Goal: Check status: Check status

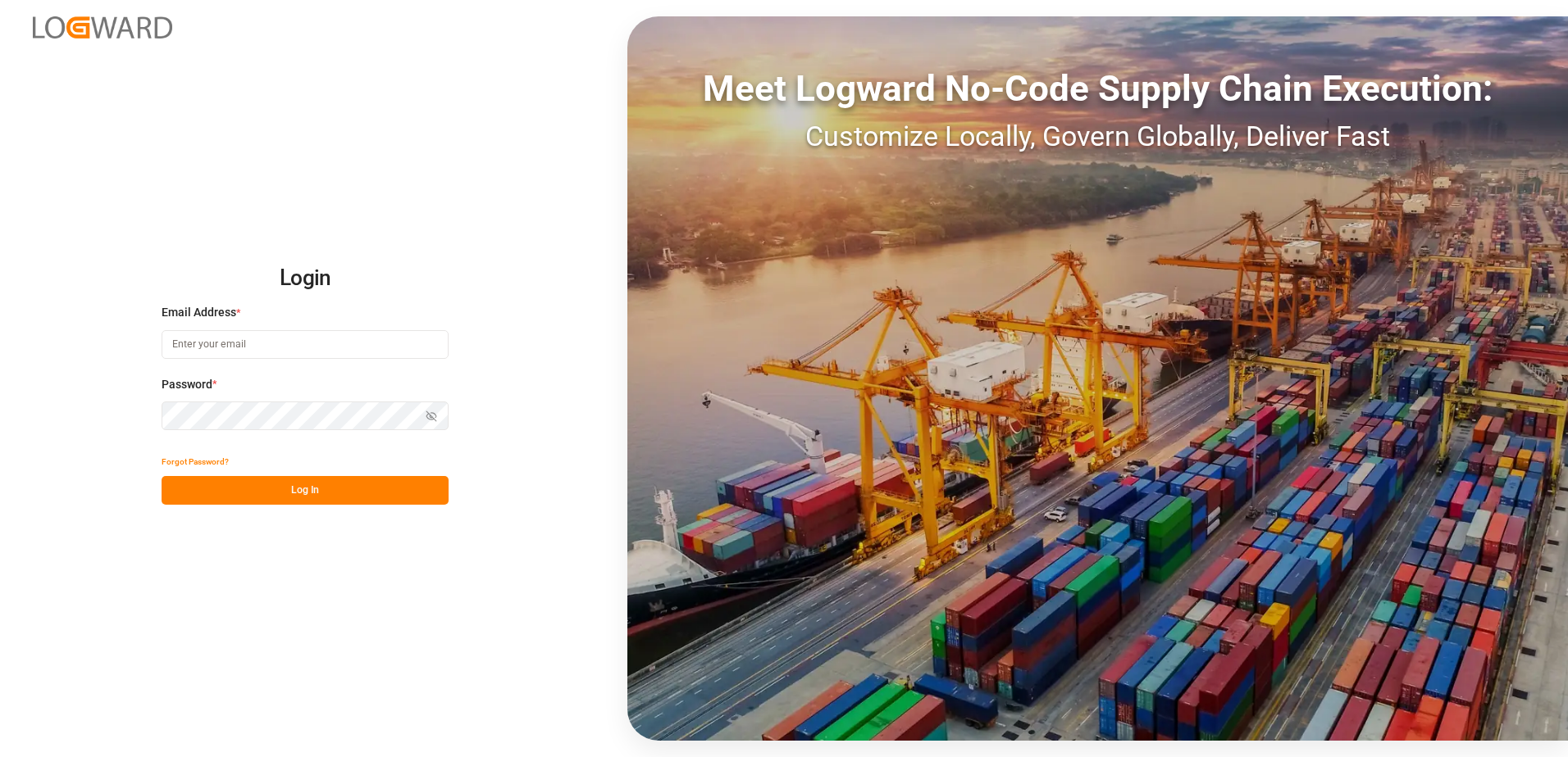
click at [220, 332] on input at bounding box center [305, 345] width 287 height 29
type input "[PERSON_NAME][EMAIL_ADDRESS][PERSON_NAME][DOMAIN_NAME]"
click at [437, 414] on button "Show password" at bounding box center [431, 416] width 34 height 29
click at [390, 498] on button "Log In" at bounding box center [305, 491] width 287 height 29
click at [348, 349] on input at bounding box center [305, 345] width 287 height 29
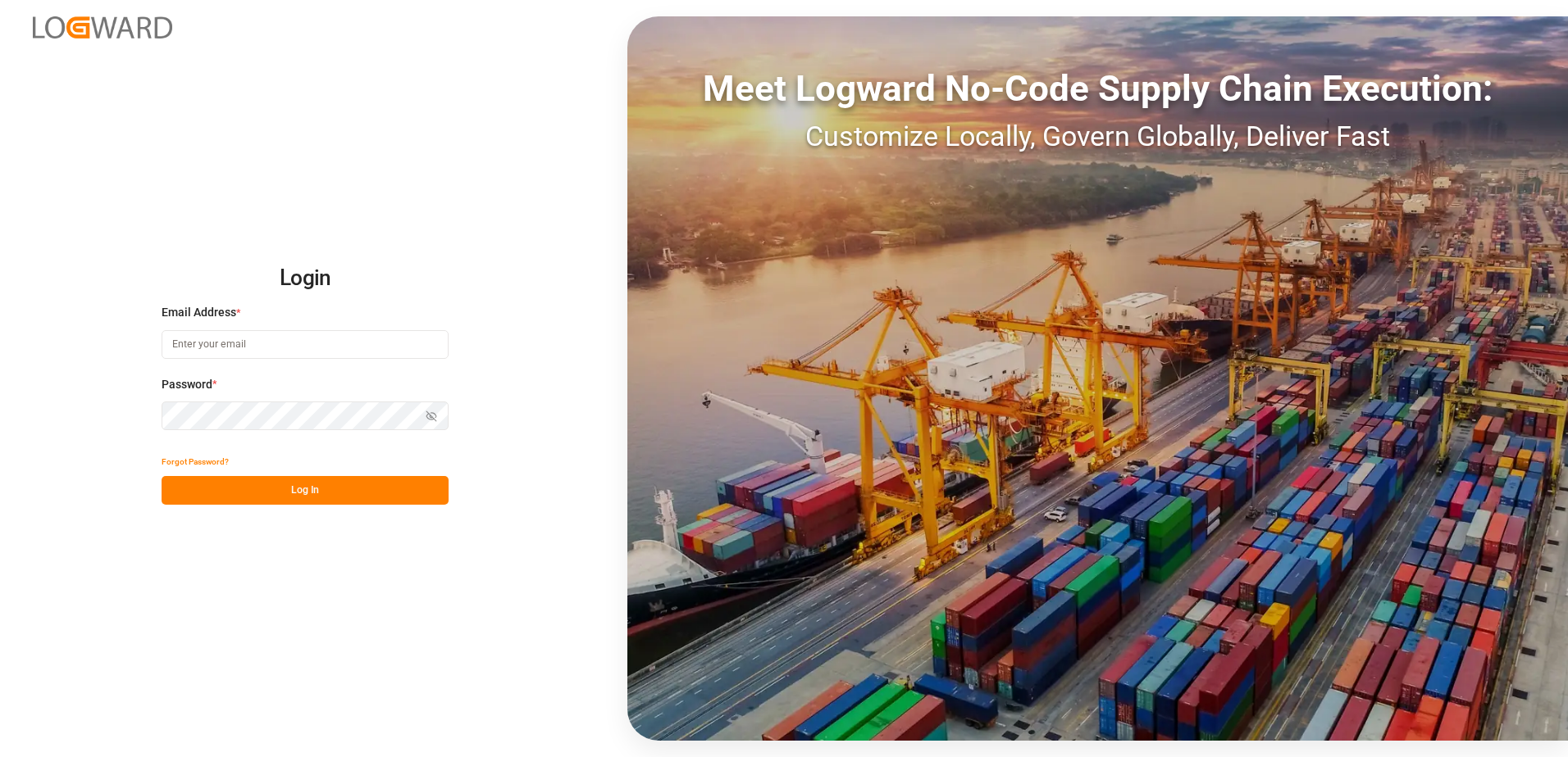
type input "[PERSON_NAME][EMAIL_ADDRESS][PERSON_NAME][DOMAIN_NAME]"
click at [423, 407] on button "Show password" at bounding box center [431, 416] width 34 height 29
click at [370, 494] on button "Log In" at bounding box center [305, 491] width 287 height 29
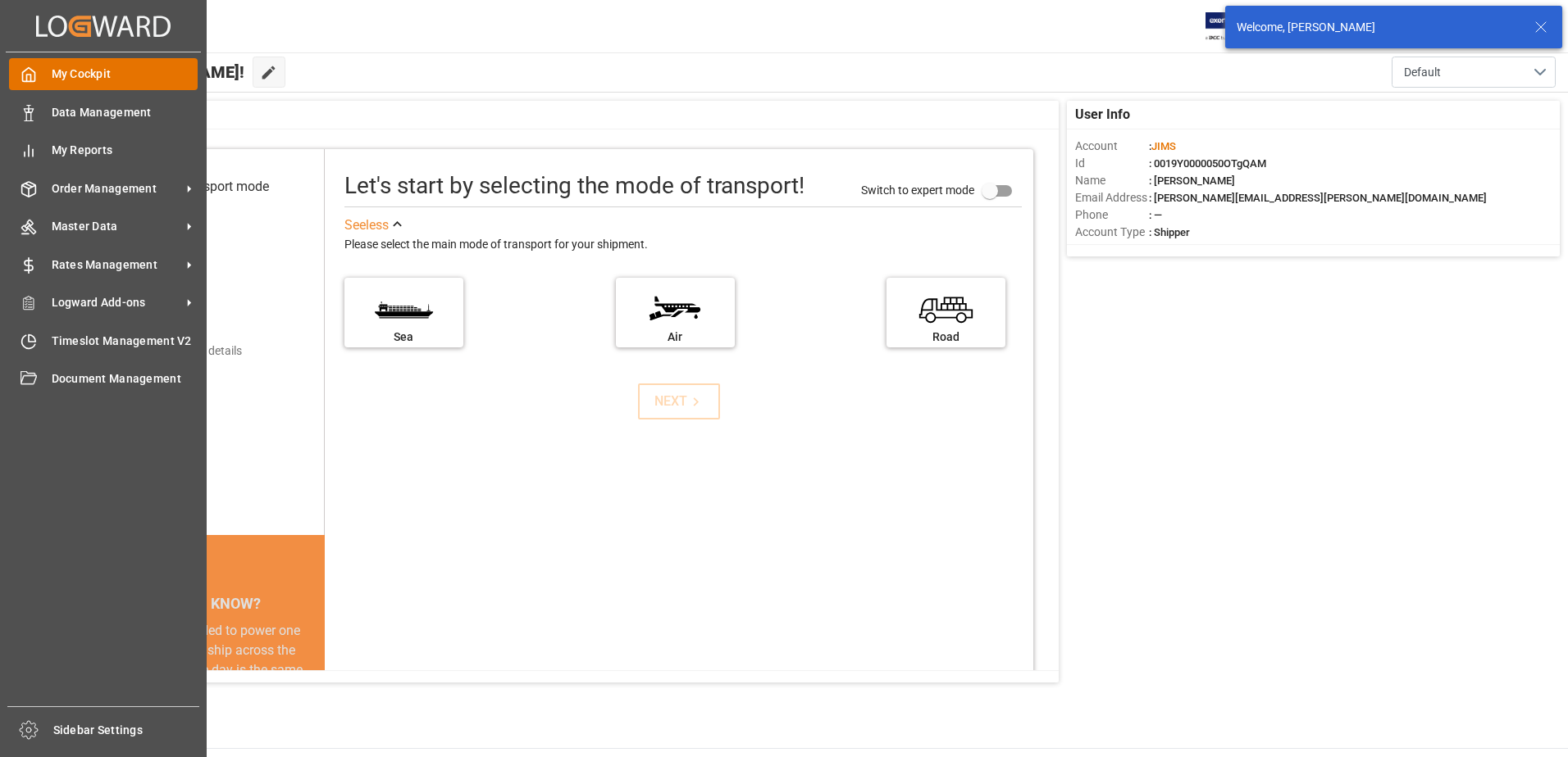
click at [38, 79] on div "My Cockpit My Cockpit" at bounding box center [103, 73] width 189 height 32
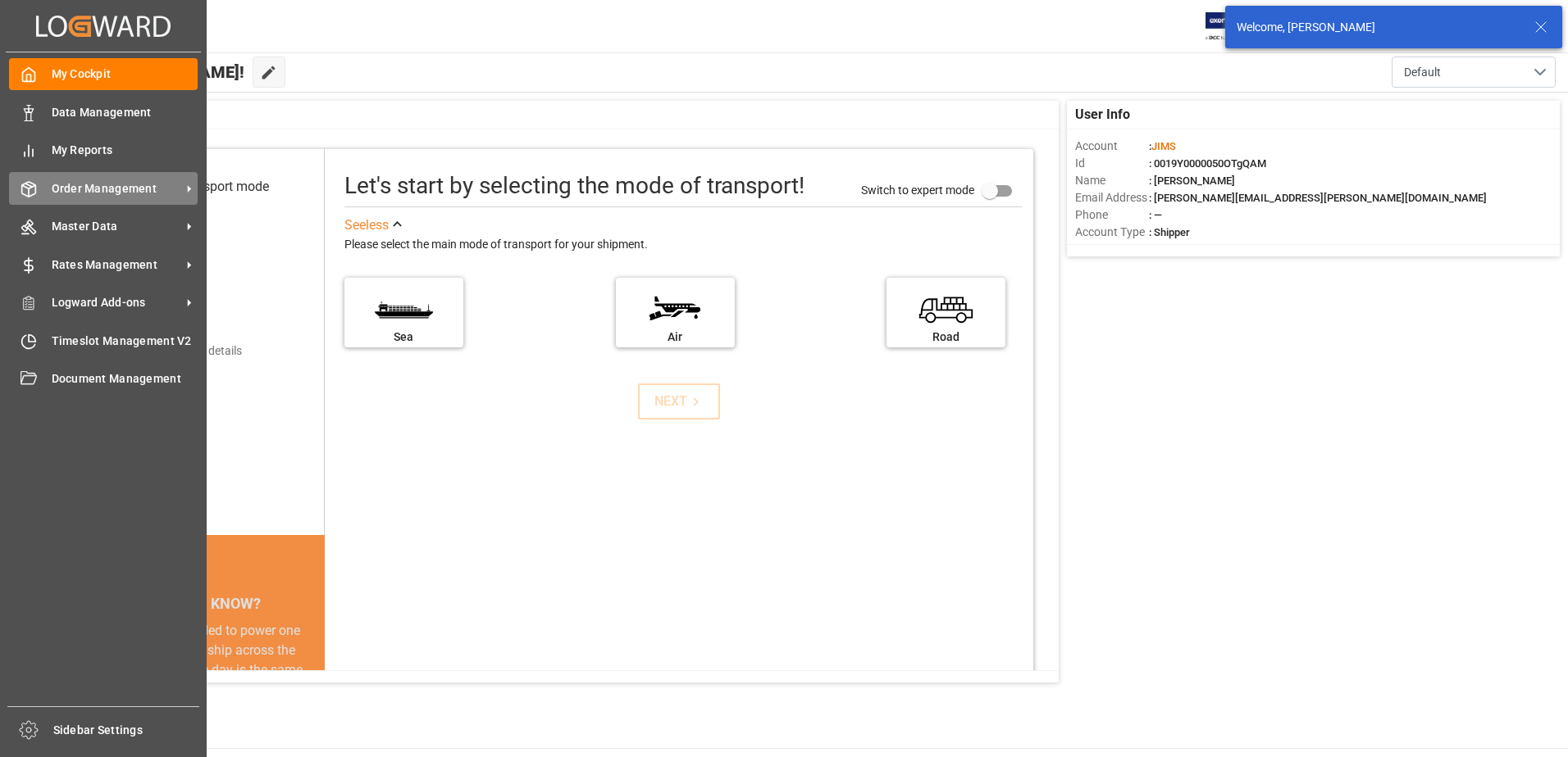
click at [83, 178] on div "Order Management Order Management" at bounding box center [103, 188] width 189 height 32
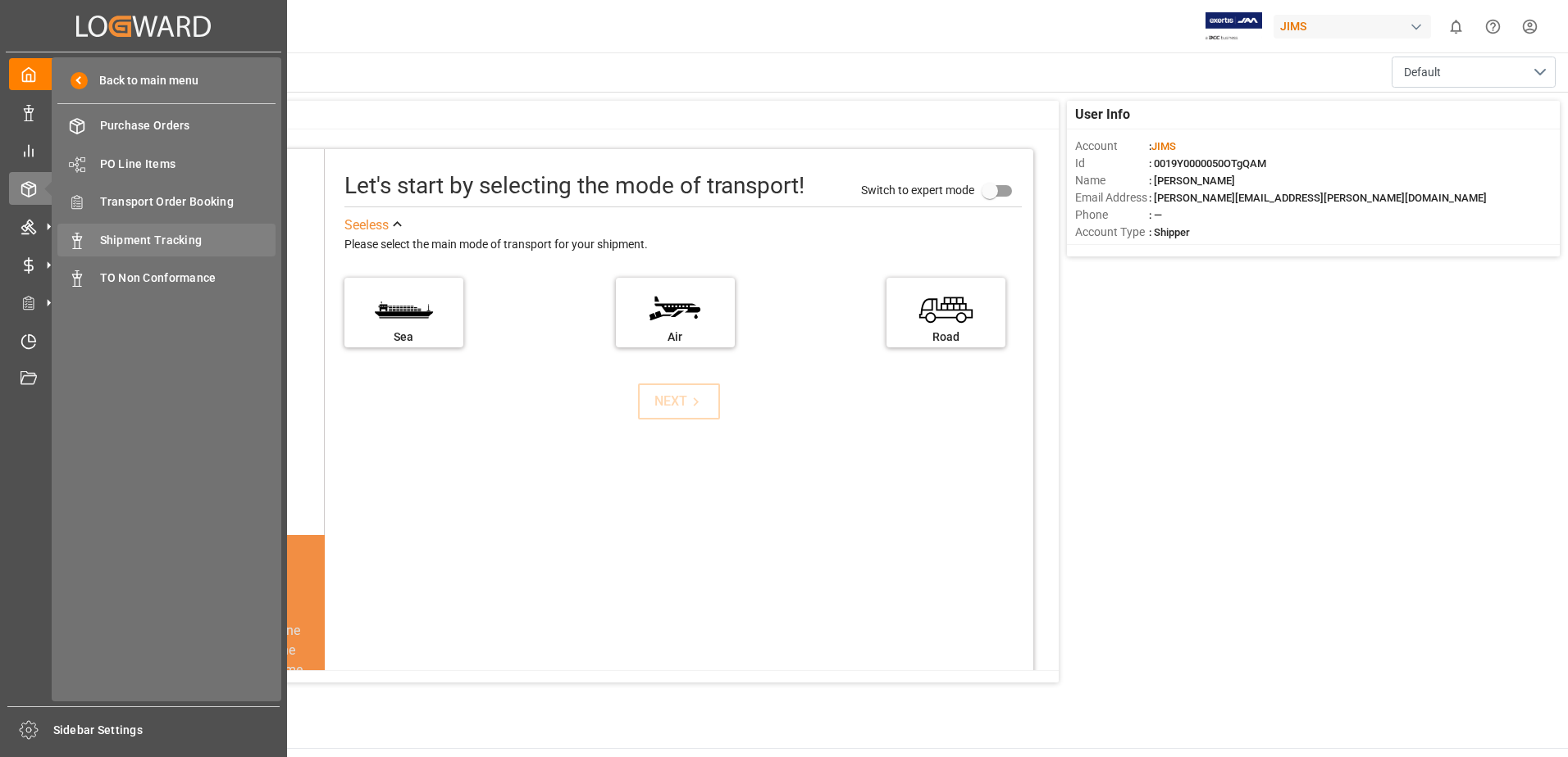
click at [165, 234] on span "Shipment Tracking" at bounding box center [188, 240] width 176 height 17
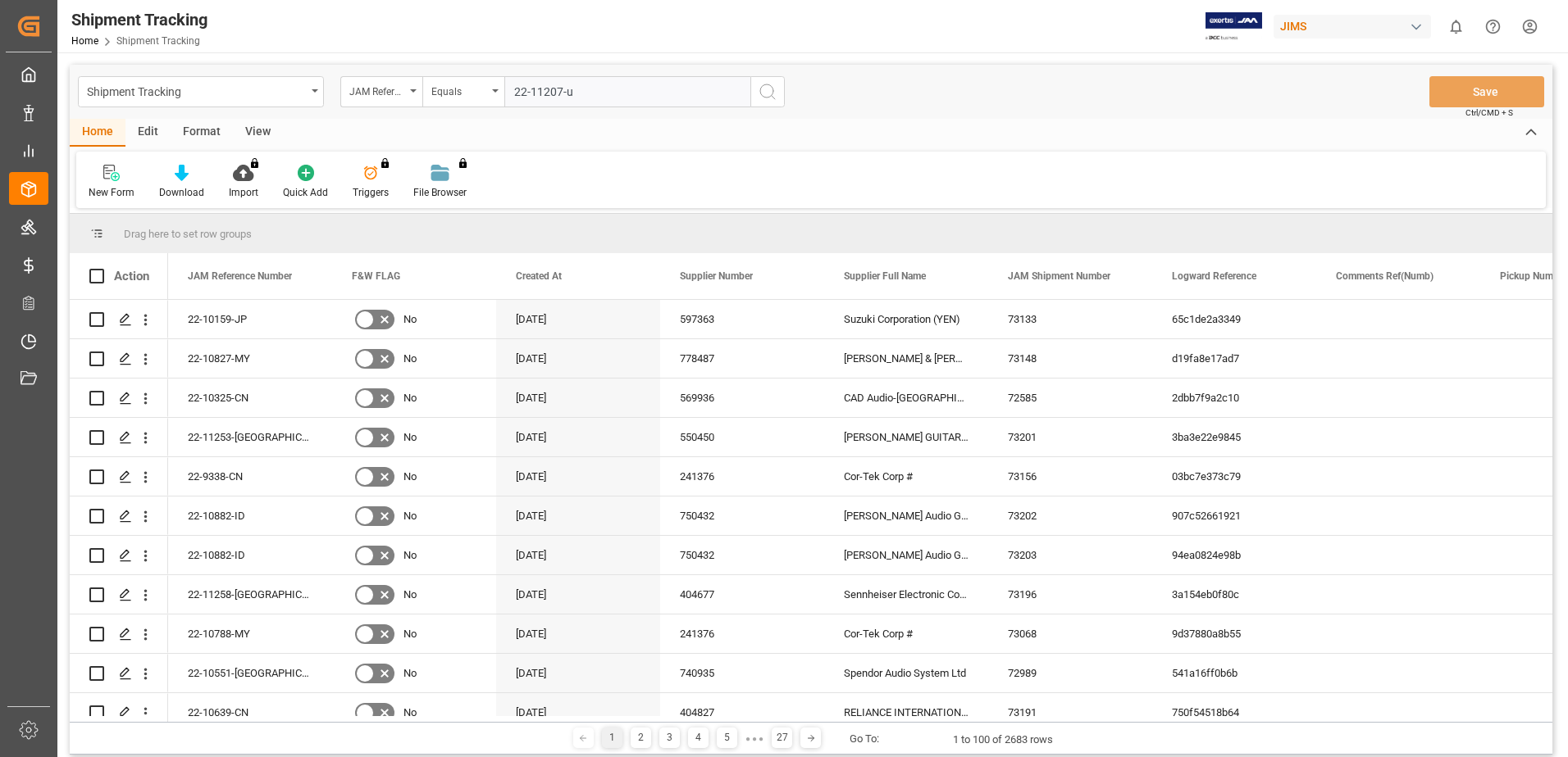
type input "22-11207-us"
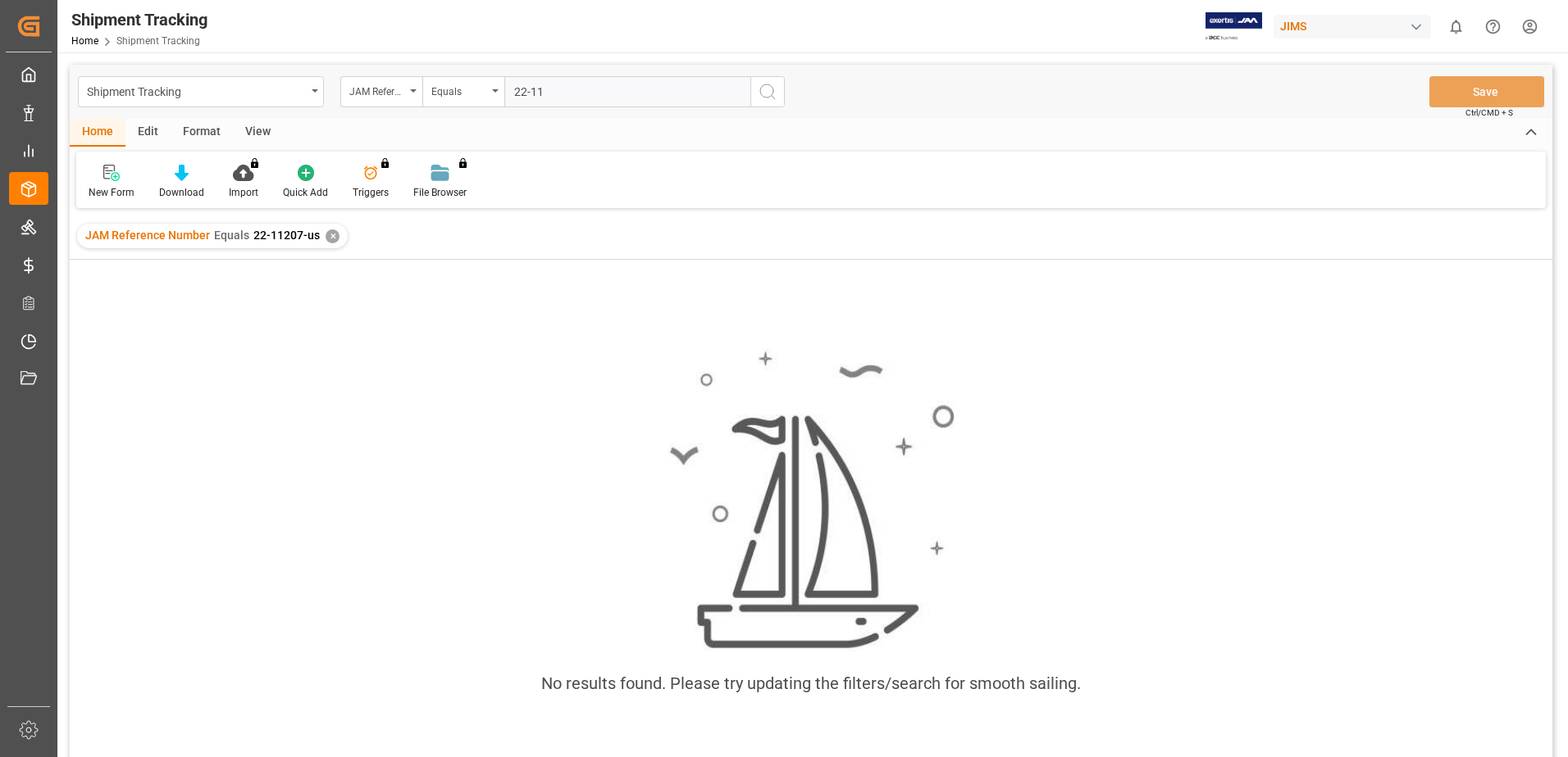
click at [328, 236] on div "✕" at bounding box center [332, 236] width 14 height 14
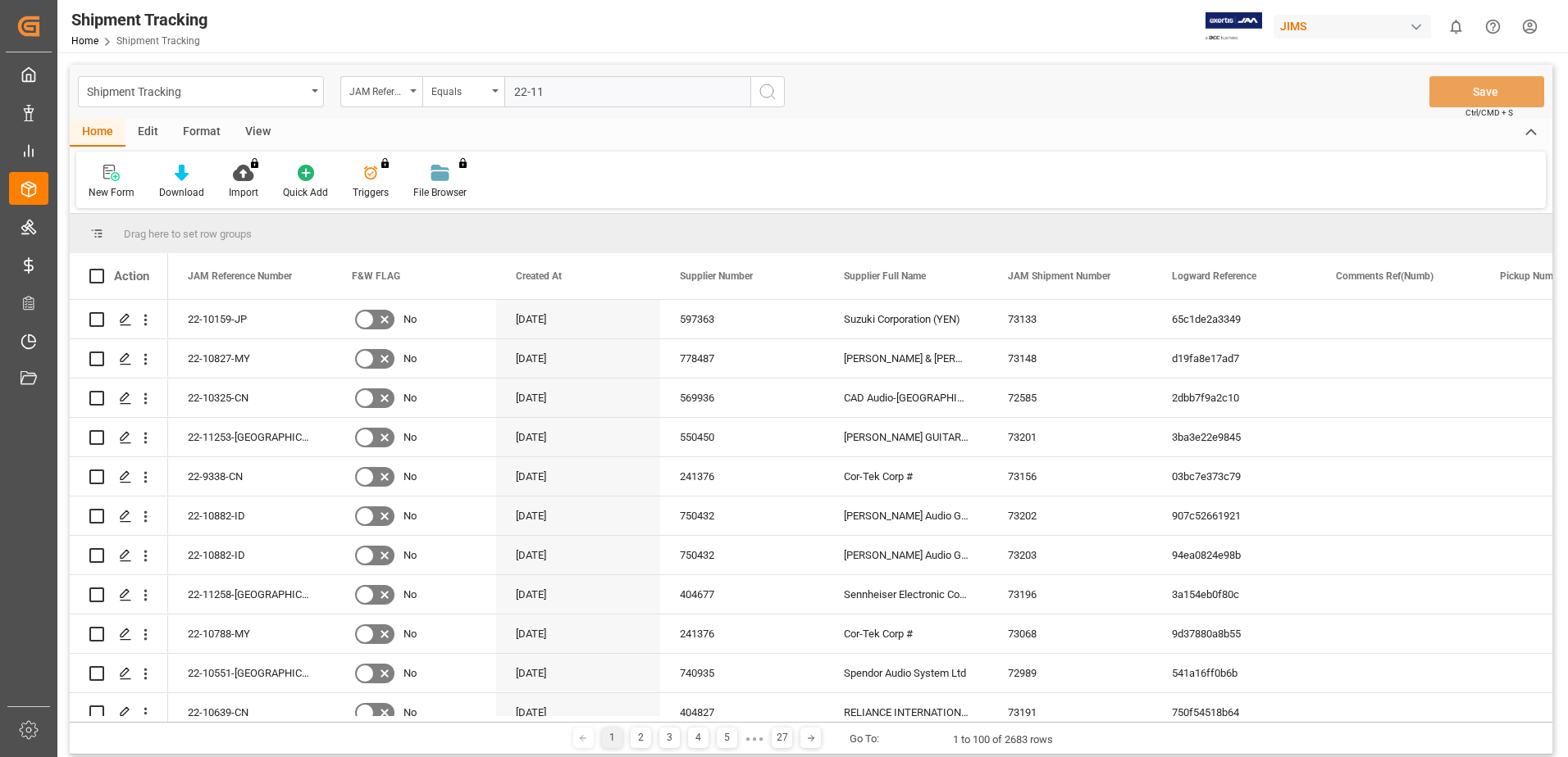
click at [561, 98] on input "22-11" at bounding box center [627, 91] width 246 height 31
type input "2"
type input "22-11207-us"
click at [773, 97] on icon "search button" at bounding box center [767, 92] width 20 height 20
